Goal: Complete application form

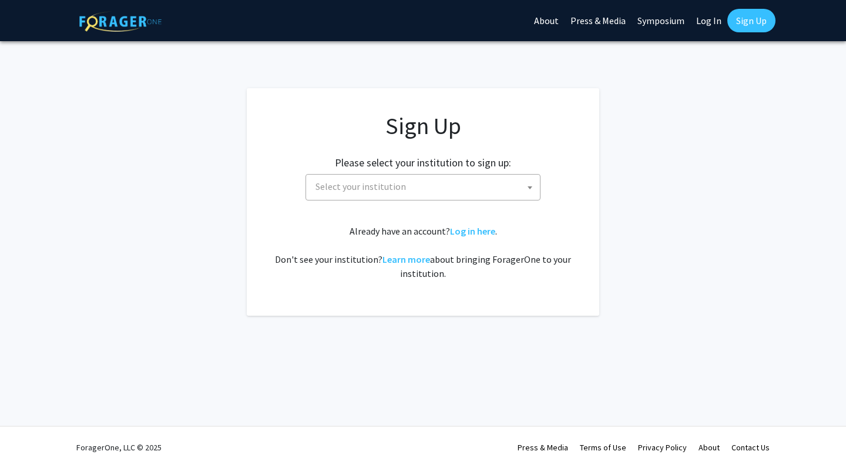
click at [414, 188] on span "Select your institution" at bounding box center [425, 187] width 229 height 24
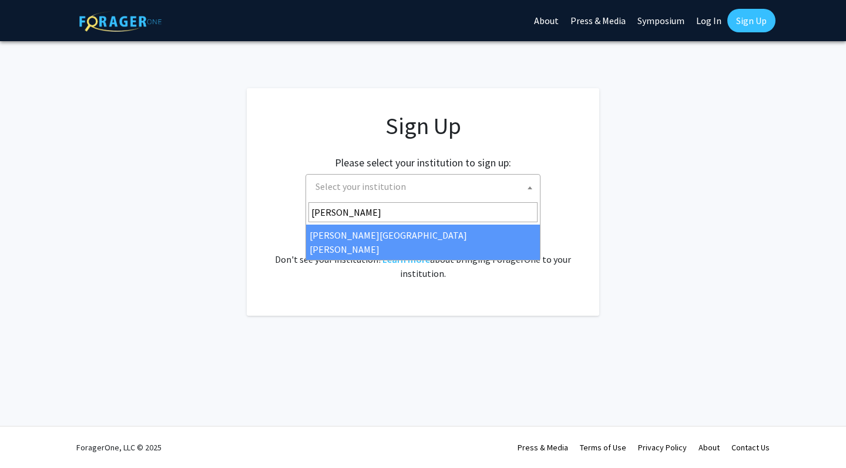
type input "Johns"
select select "1"
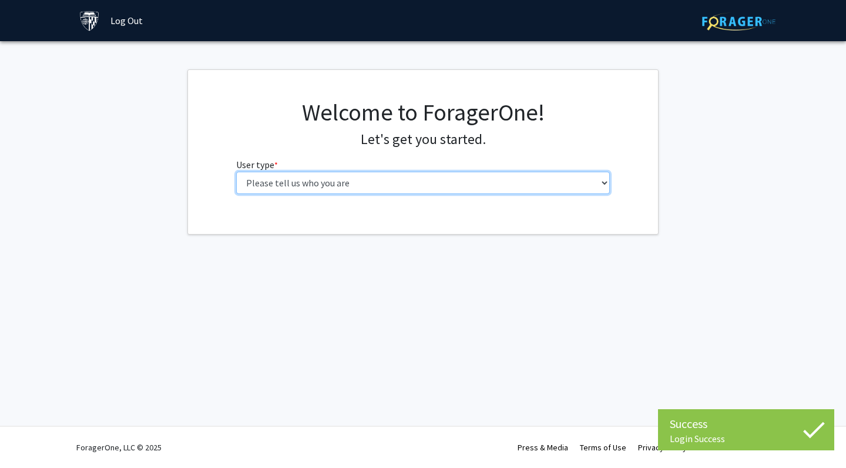
select select "2: masters"
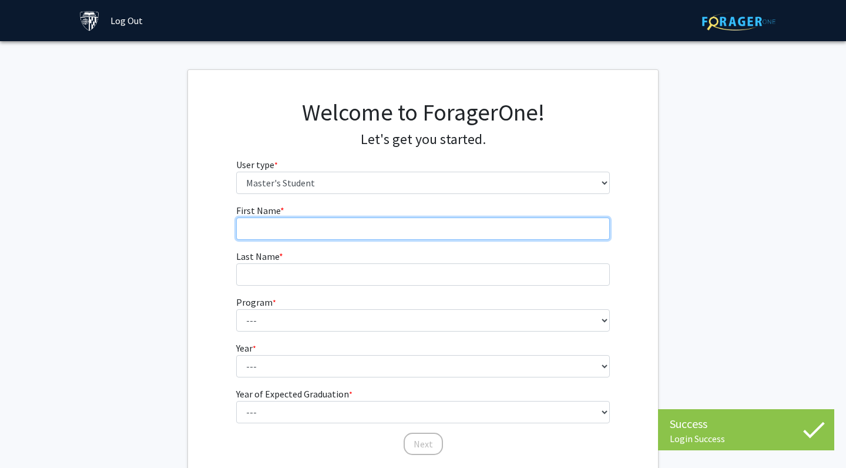
click at [442, 229] on input "First Name * required" at bounding box center [423, 228] width 374 height 22
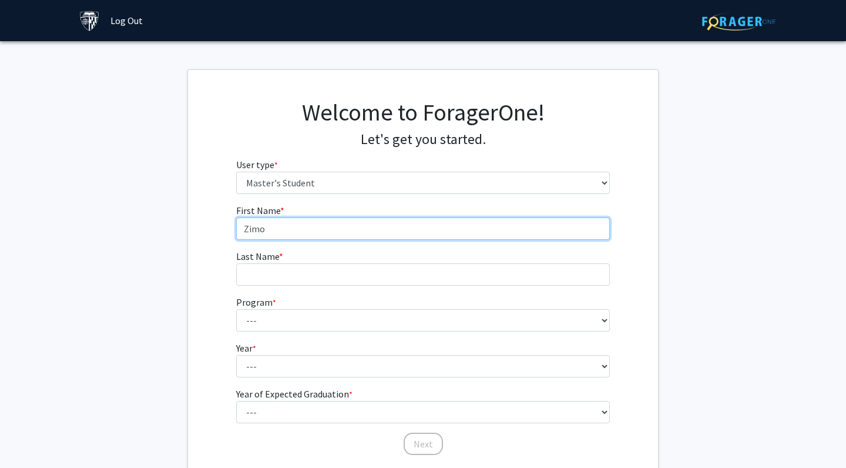
type input "Zimo"
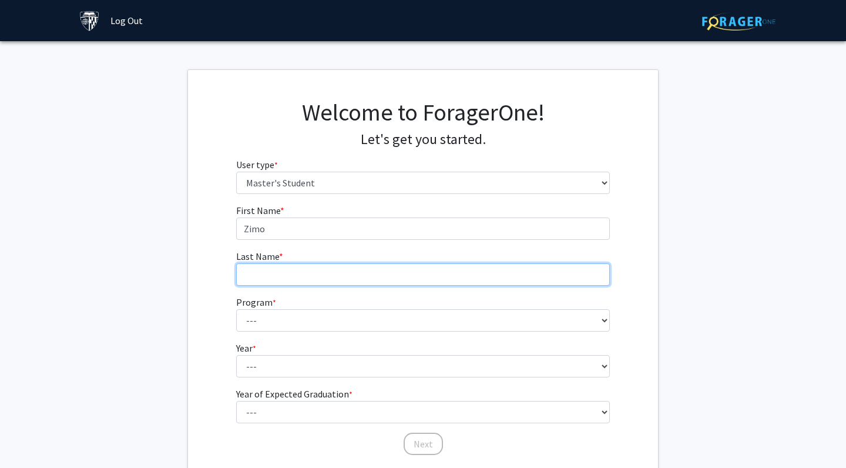
click at [397, 279] on input "Last Name * required" at bounding box center [423, 274] width 374 height 22
type input "[PERSON_NAME]"
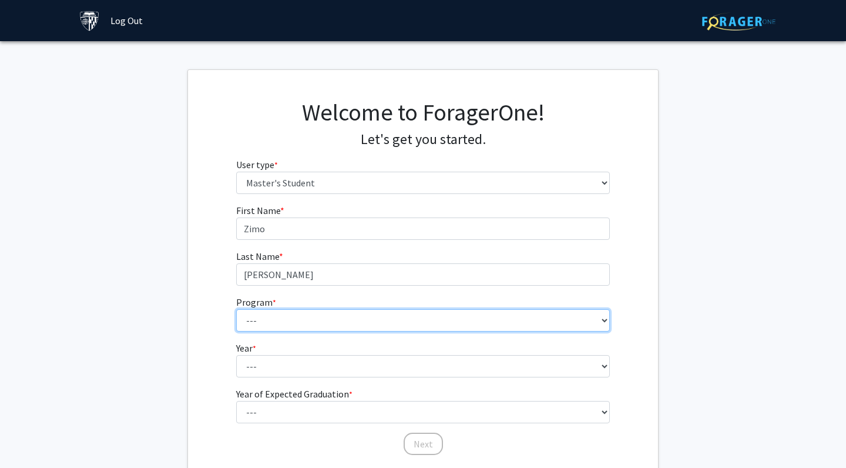
select select "46: 35"
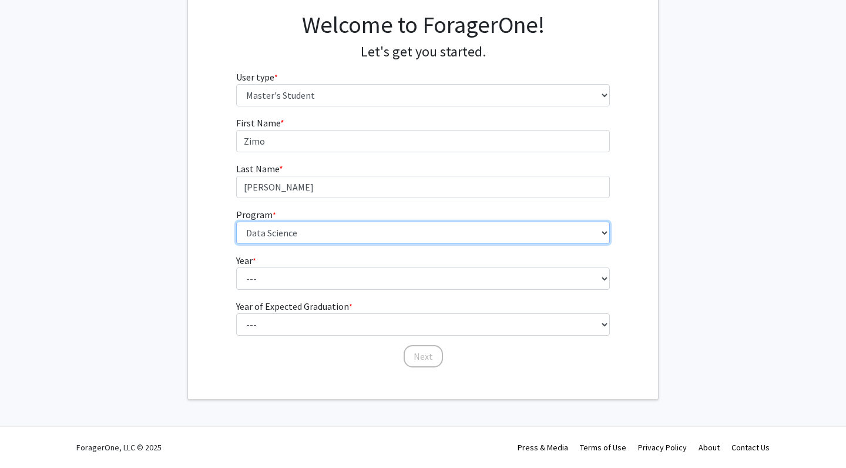
scroll to position [87, 0]
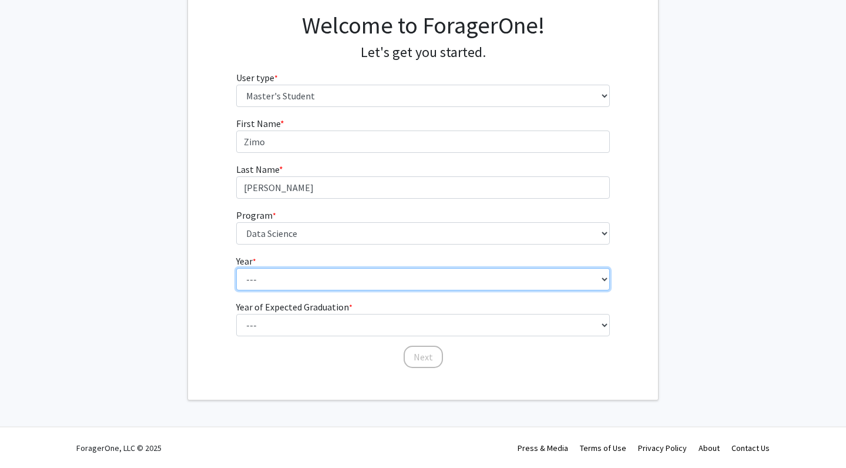
select select "1: first_year"
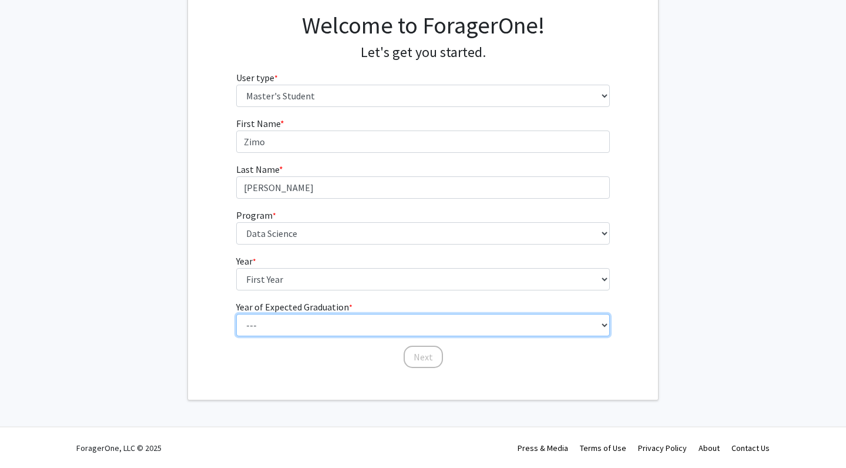
select select "3: 2027"
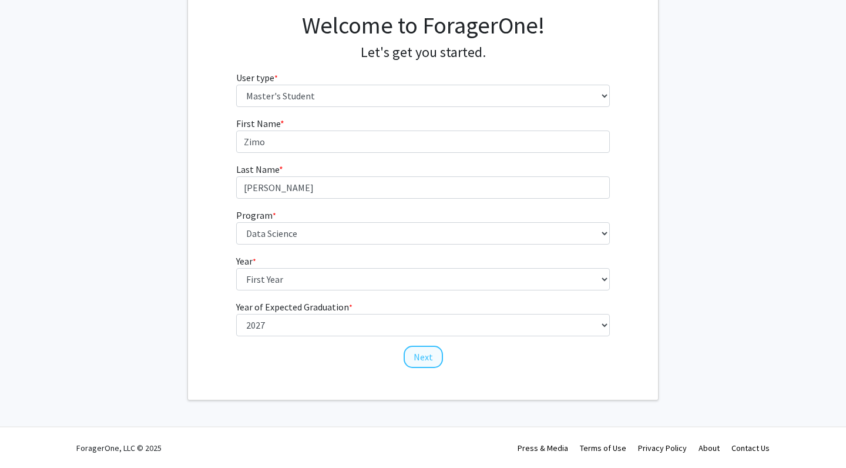
click at [428, 354] on button "Next" at bounding box center [423, 357] width 39 height 22
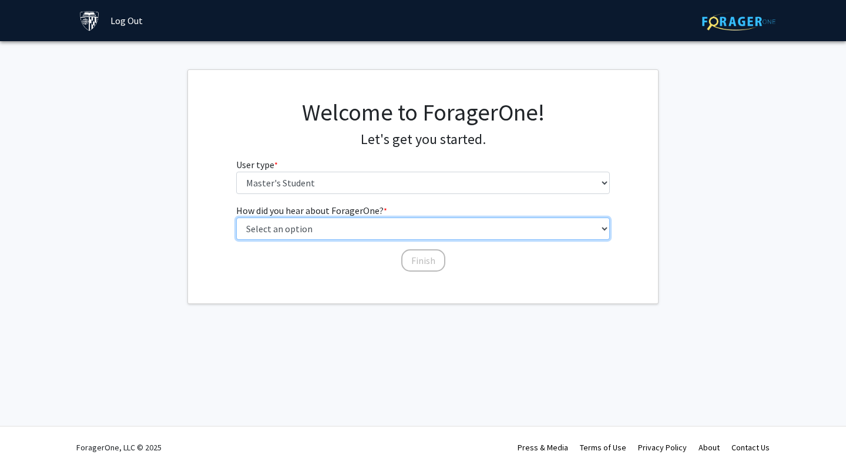
select select "3: university_website"
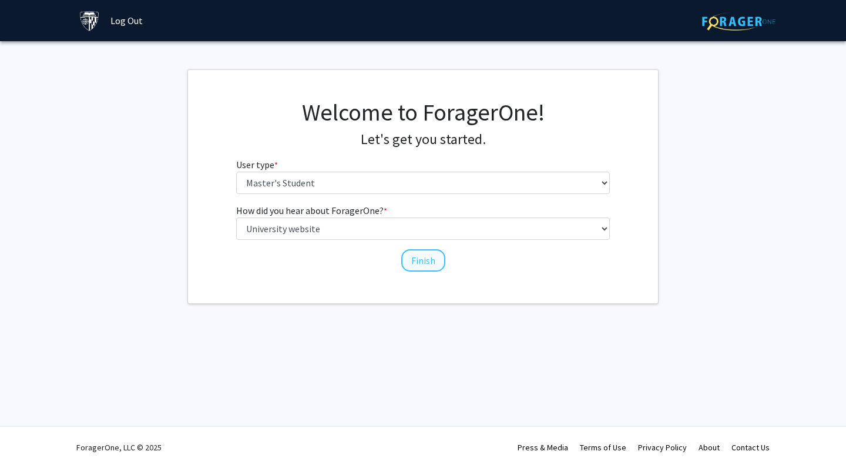
click at [434, 263] on button "Finish" at bounding box center [423, 260] width 44 height 22
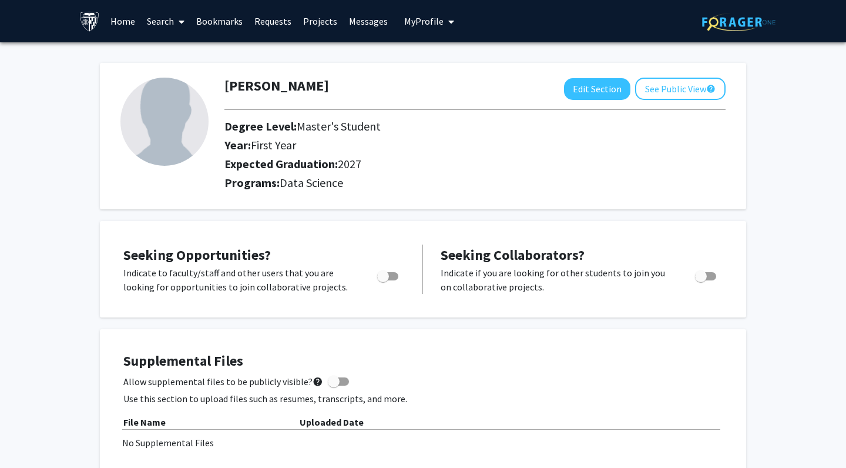
click at [313, 27] on link "Projects" at bounding box center [320, 21] width 46 height 41
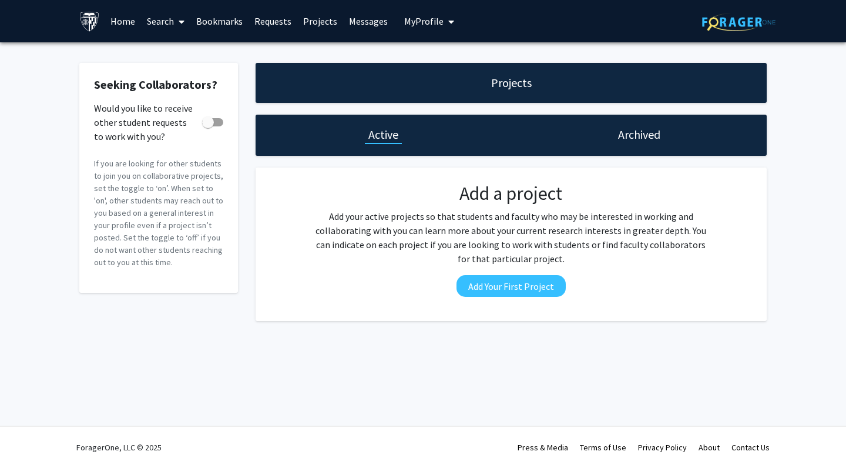
click at [279, 18] on link "Requests" at bounding box center [273, 21] width 49 height 41
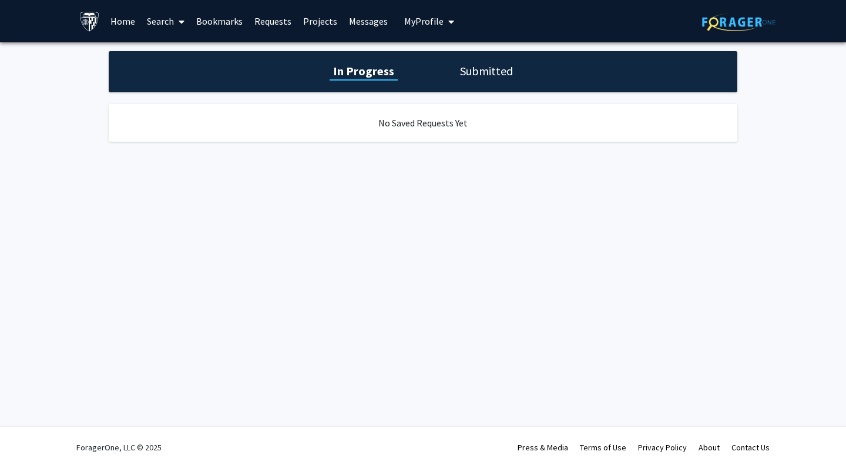
click at [218, 25] on link "Bookmarks" at bounding box center [219, 21] width 58 height 41
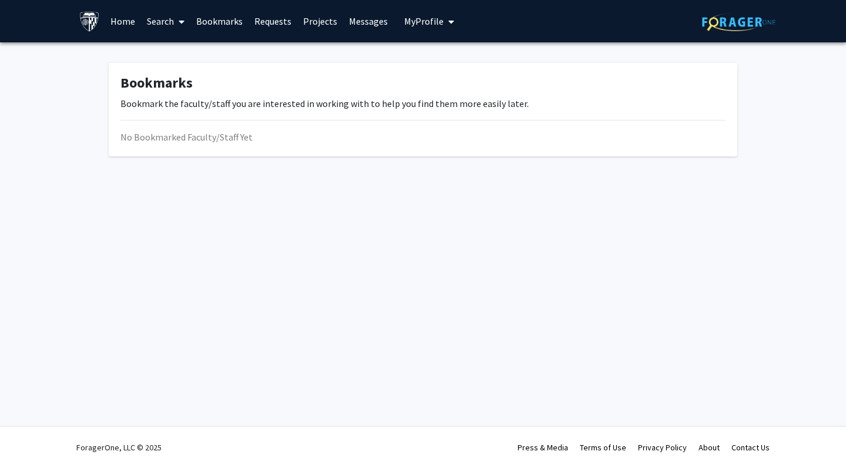
click at [130, 20] on link "Home" at bounding box center [123, 21] width 36 height 41
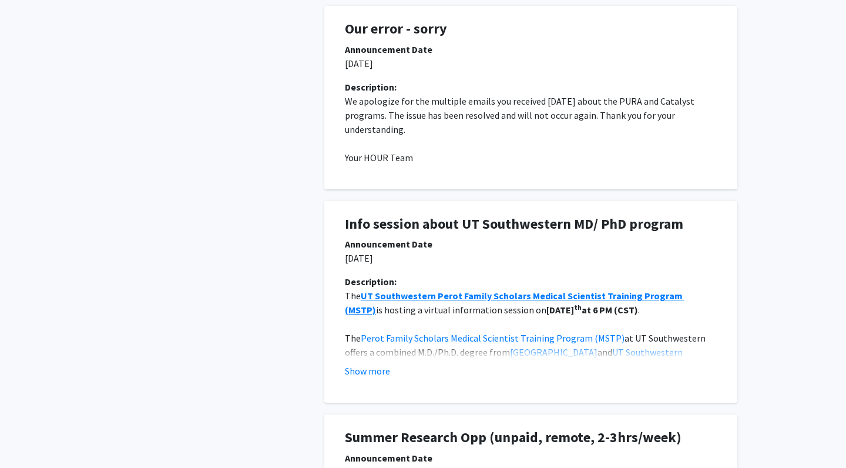
scroll to position [265, 0]
